Goal: Task Accomplishment & Management: Check status

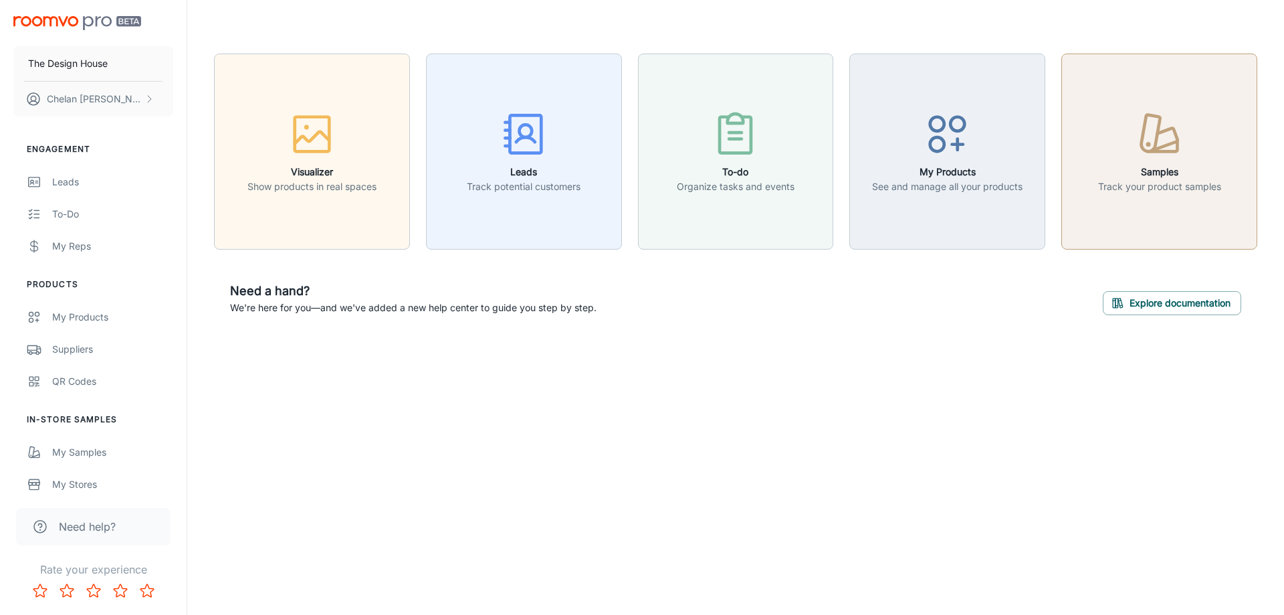
click at [1132, 95] on button "Samples Track your product samples" at bounding box center [1160, 152] width 196 height 196
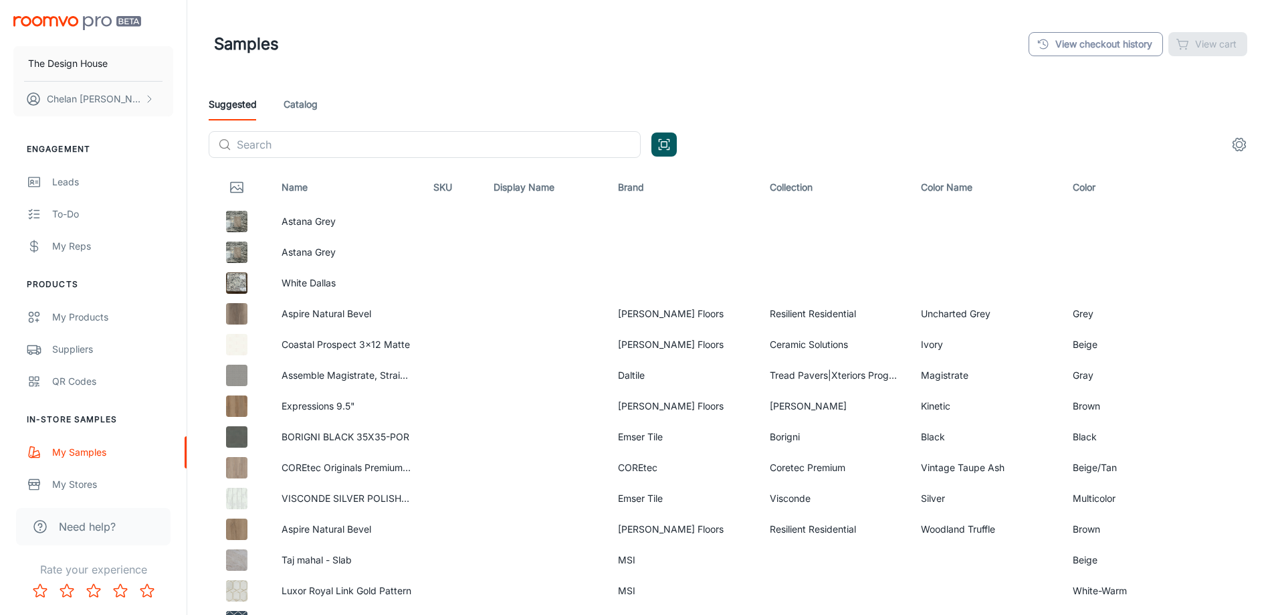
click at [1109, 35] on link "View checkout history" at bounding box center [1096, 44] width 134 height 24
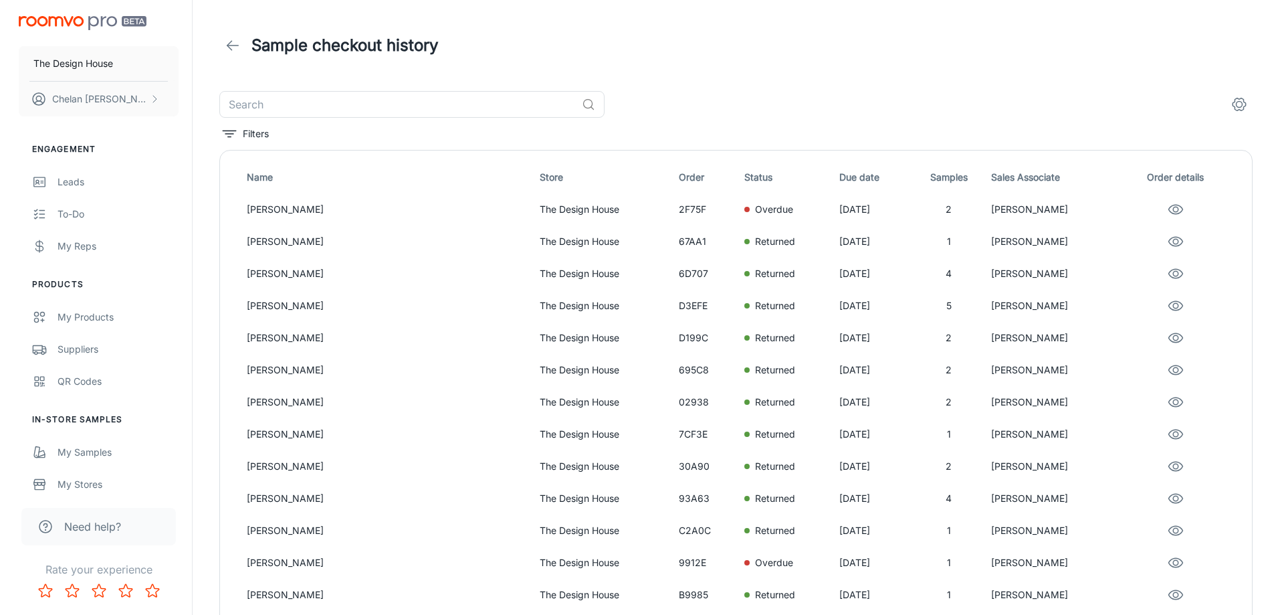
scroll to position [67, 0]
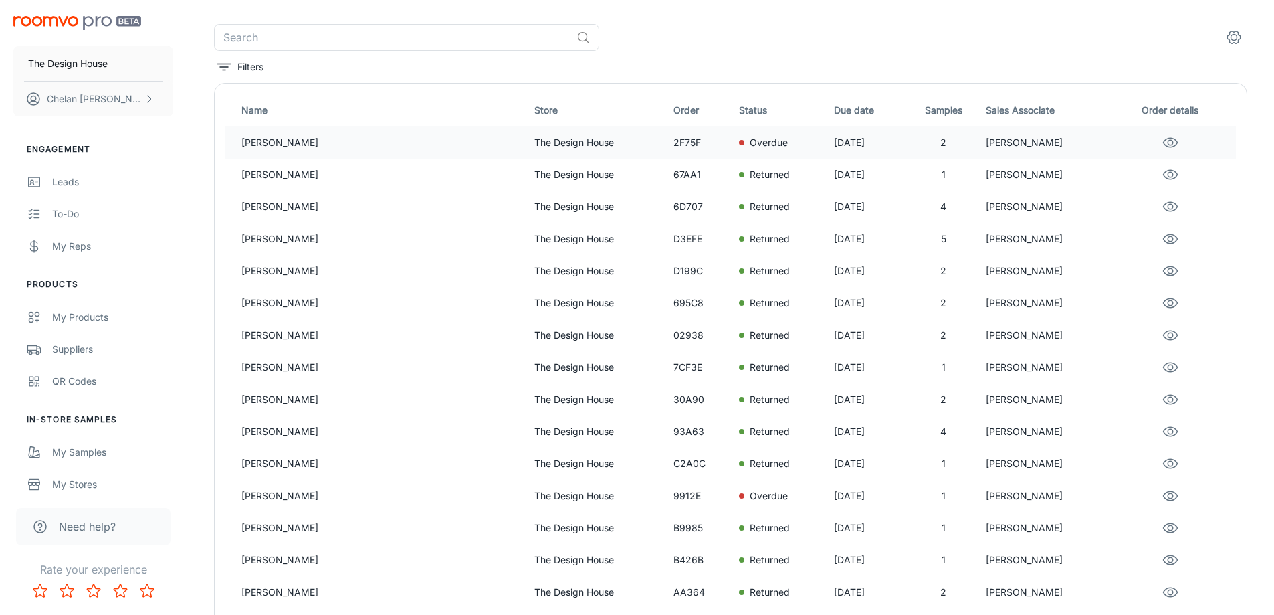
click at [575, 144] on p "The Design House" at bounding box center [598, 142] width 128 height 15
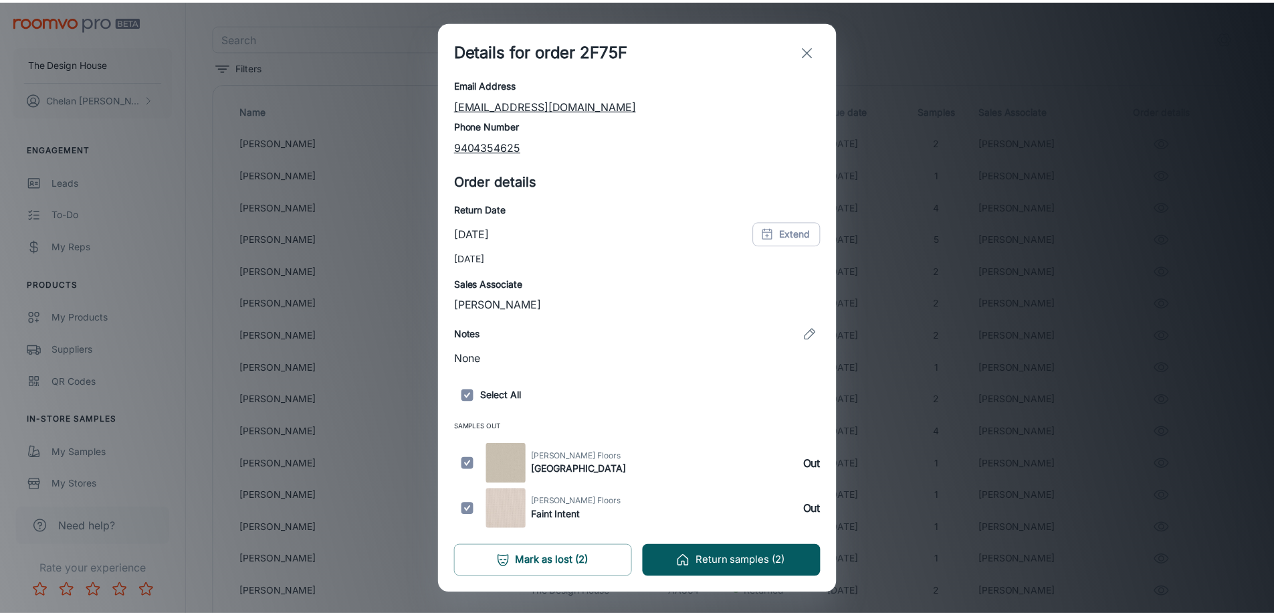
scroll to position [0, 0]
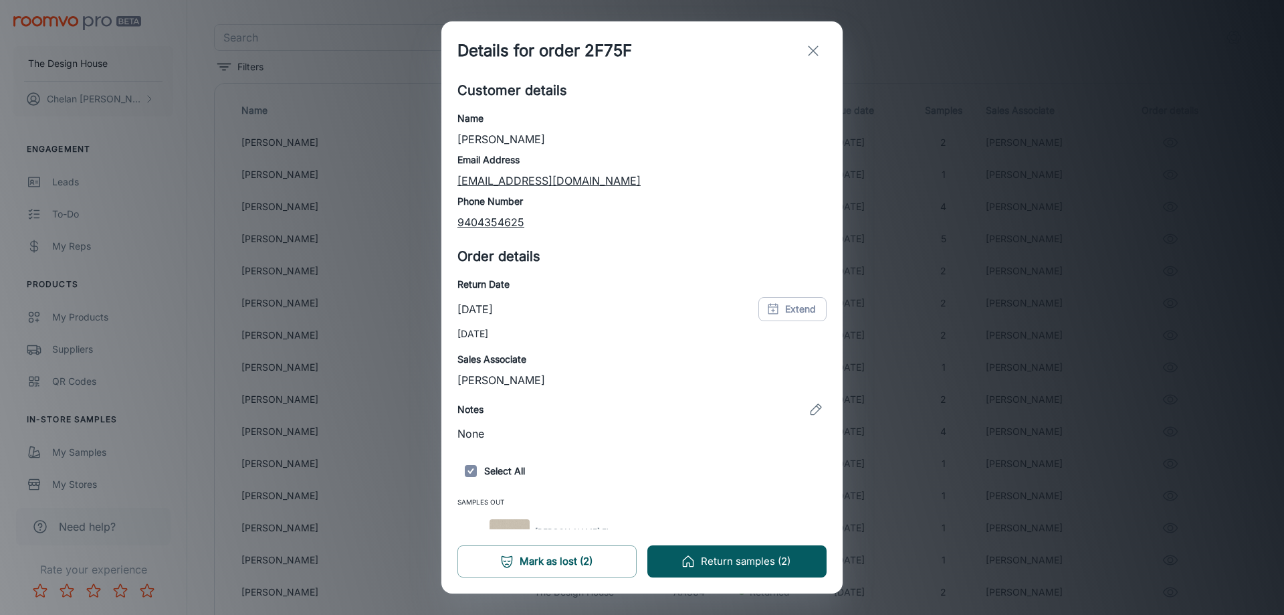
click at [916, 38] on div "Details for order 2F75F Customer details Name [PERSON_NAME] Email Address [EMAI…" at bounding box center [642, 307] width 1284 height 615
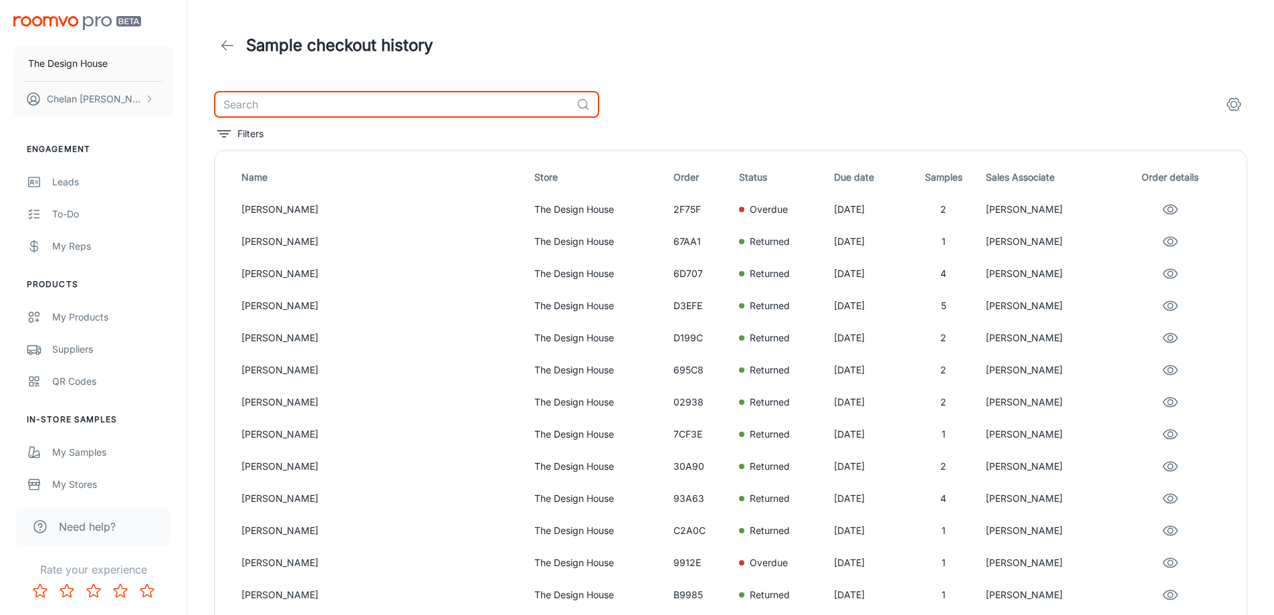
click at [314, 108] on input "text" at bounding box center [392, 104] width 357 height 27
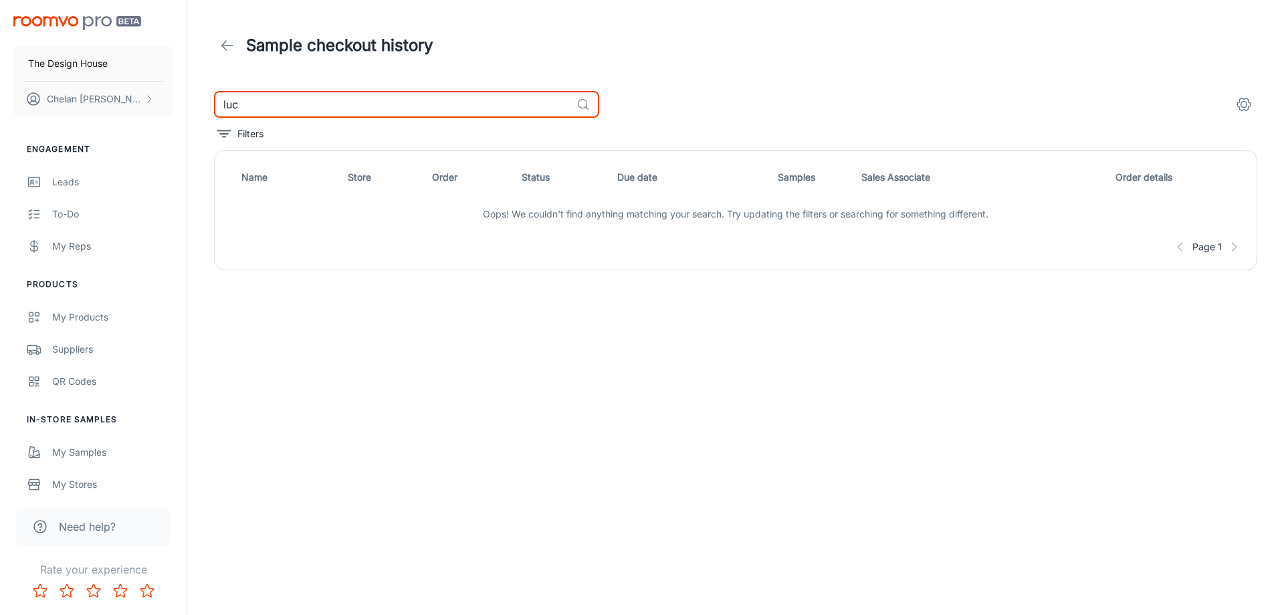
drag, startPoint x: 314, startPoint y: 108, endPoint x: 229, endPoint y: 102, distance: 84.4
click at [229, 102] on input "luc" at bounding box center [392, 104] width 357 height 27
type input "l"
